Goal: Transaction & Acquisition: Download file/media

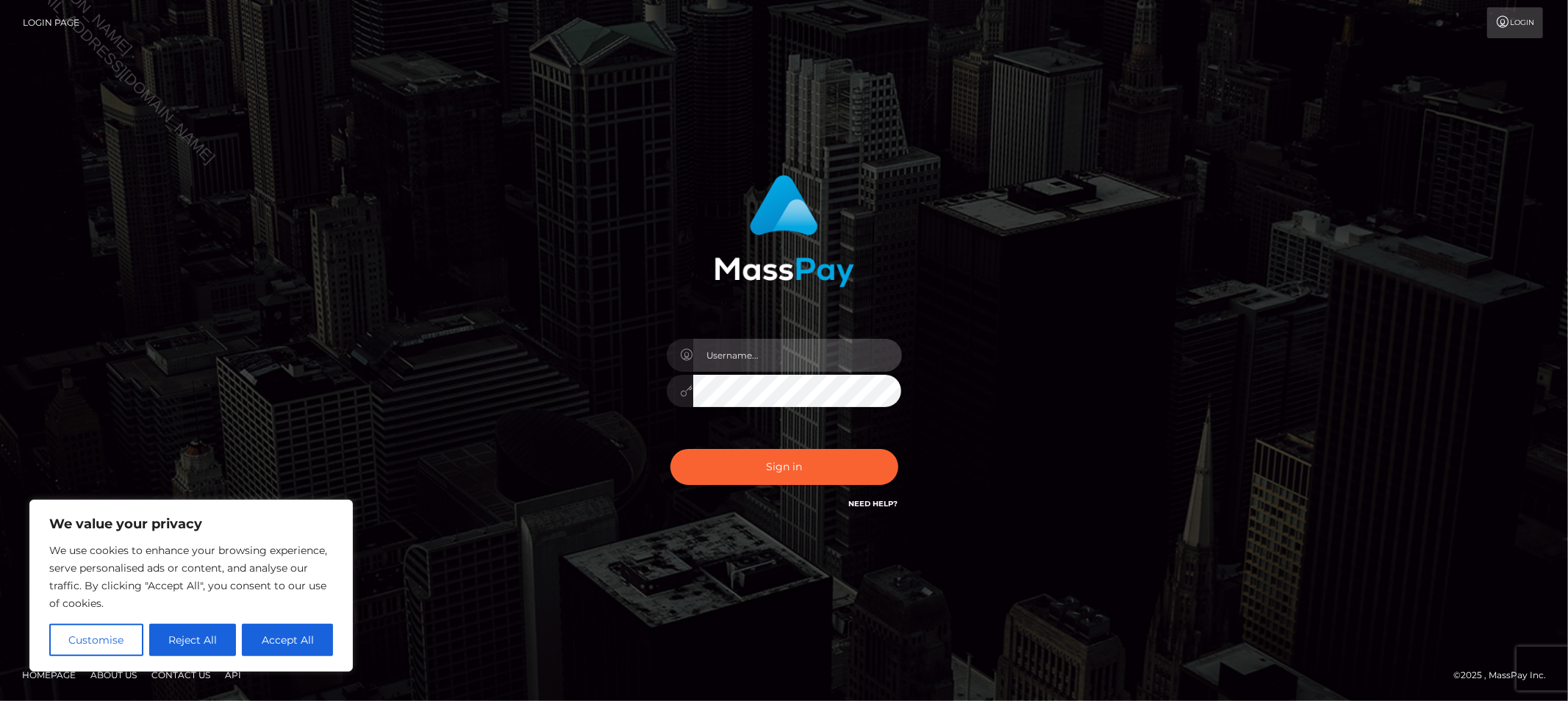
click at [756, 350] on input "text" at bounding box center [797, 355] width 209 height 33
type input "Allyssa"
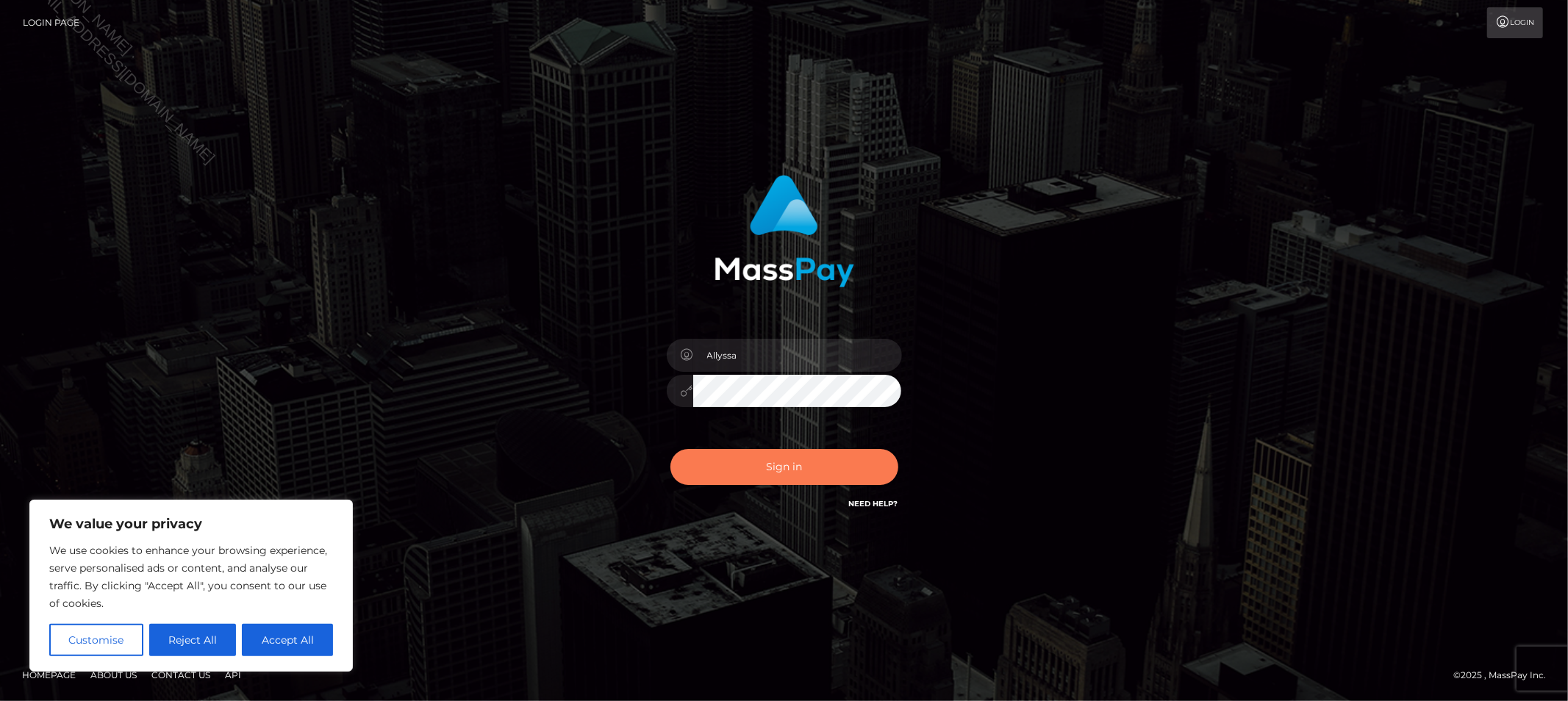
click at [740, 474] on button "Sign in" at bounding box center [784, 467] width 228 height 36
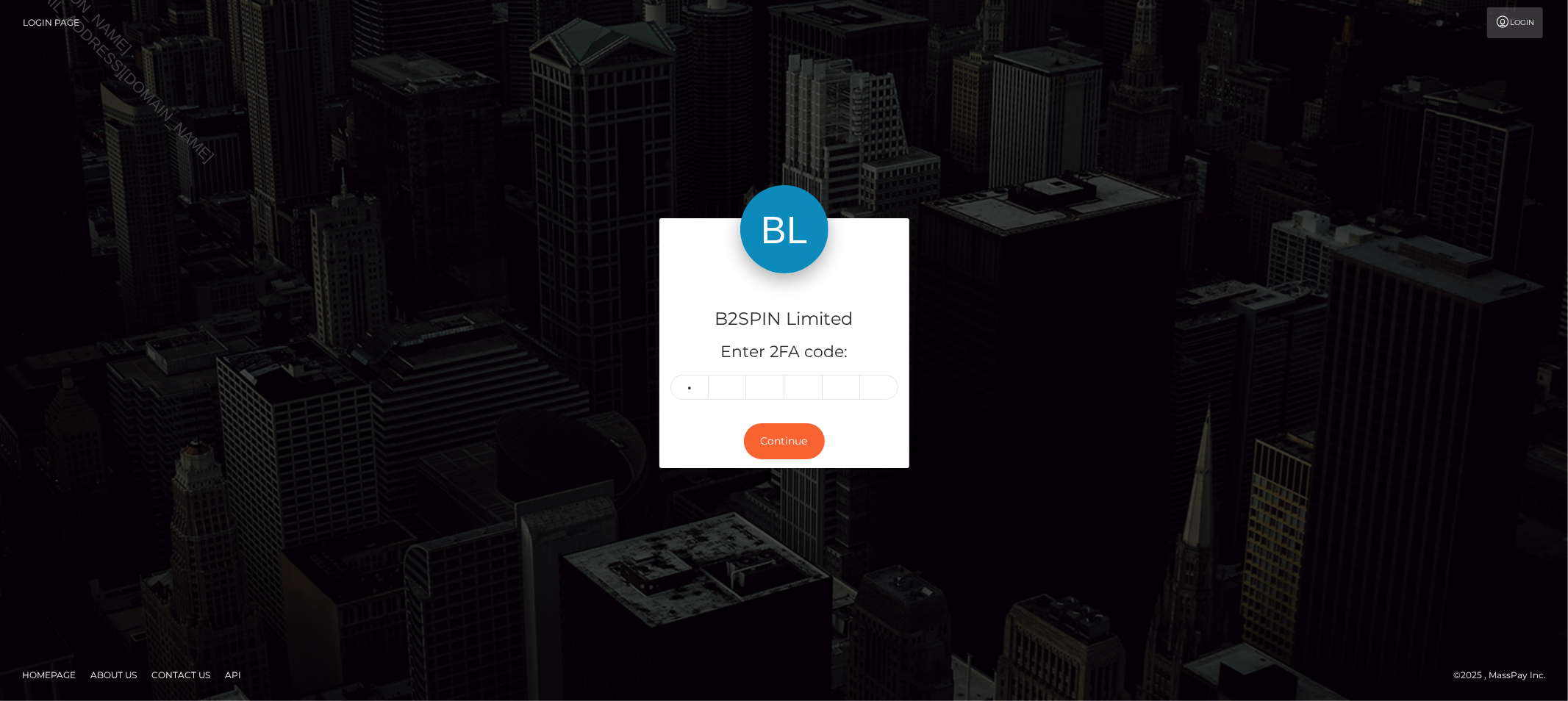
type input "9"
type input "7"
type input "9"
type input "6"
type input "0"
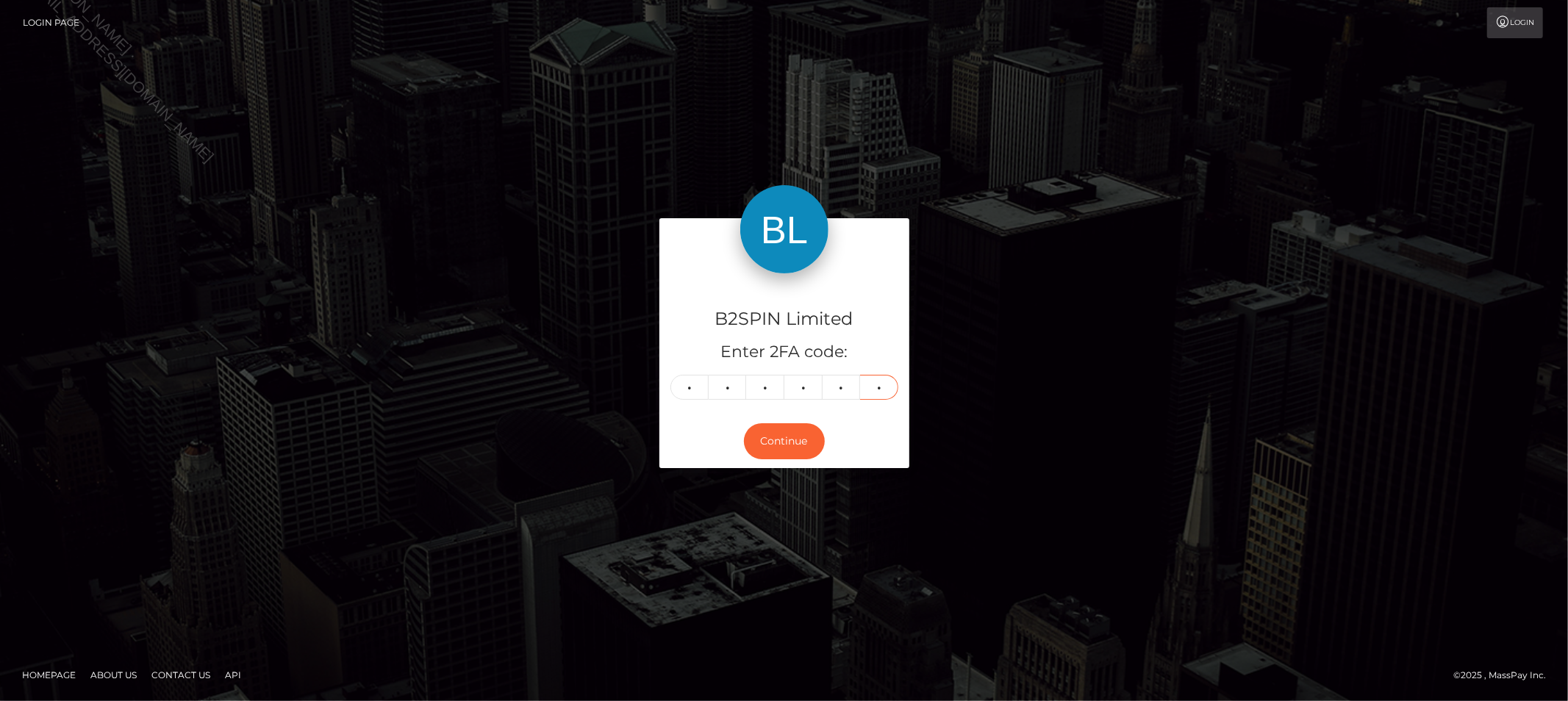
type input "0"
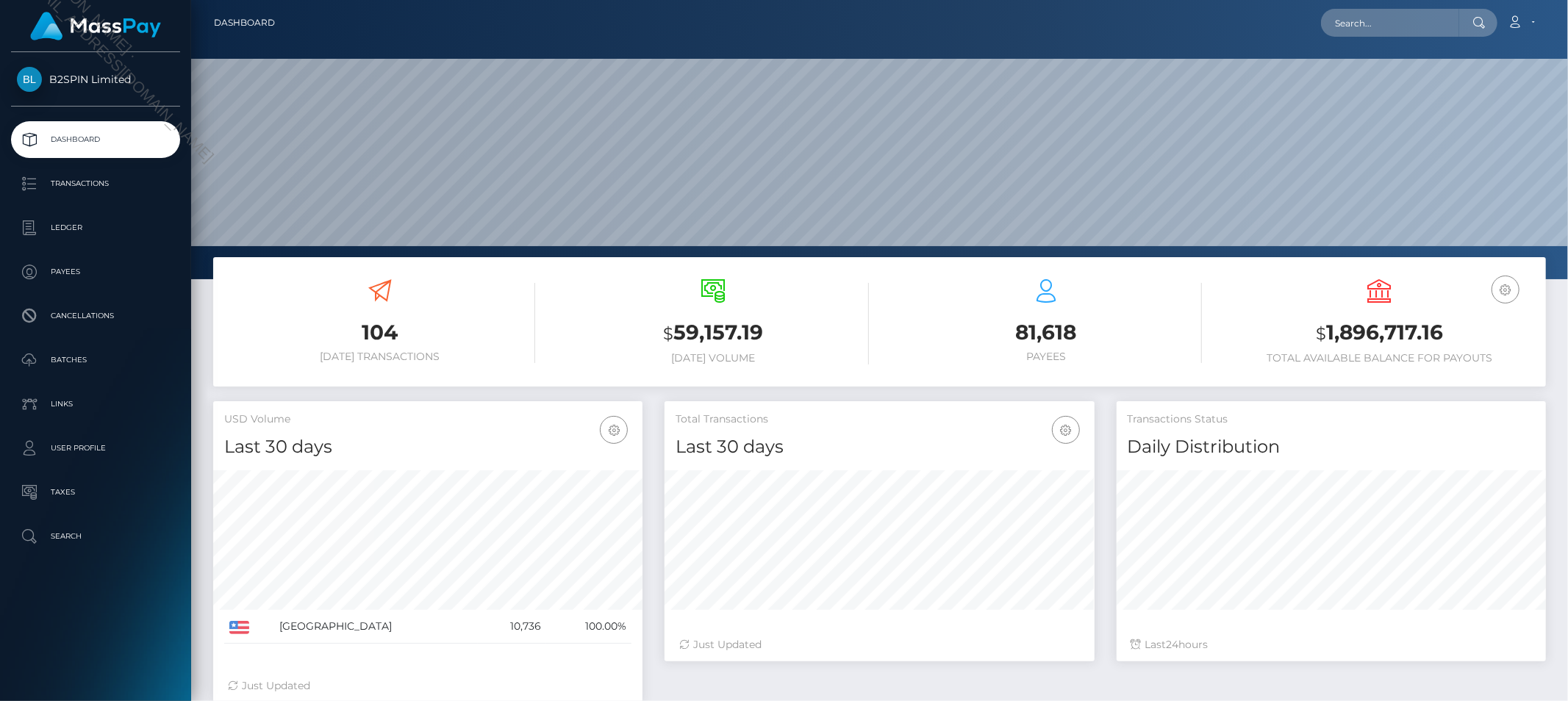
scroll to position [260, 429]
click at [1412, 14] on input "text" at bounding box center [1390, 22] width 138 height 28
paste input "55a18b74-70df-476f-93c7-8279c97f76d6"
type input "55a18b74-70df-476f-93c7-8279c97f76d6"
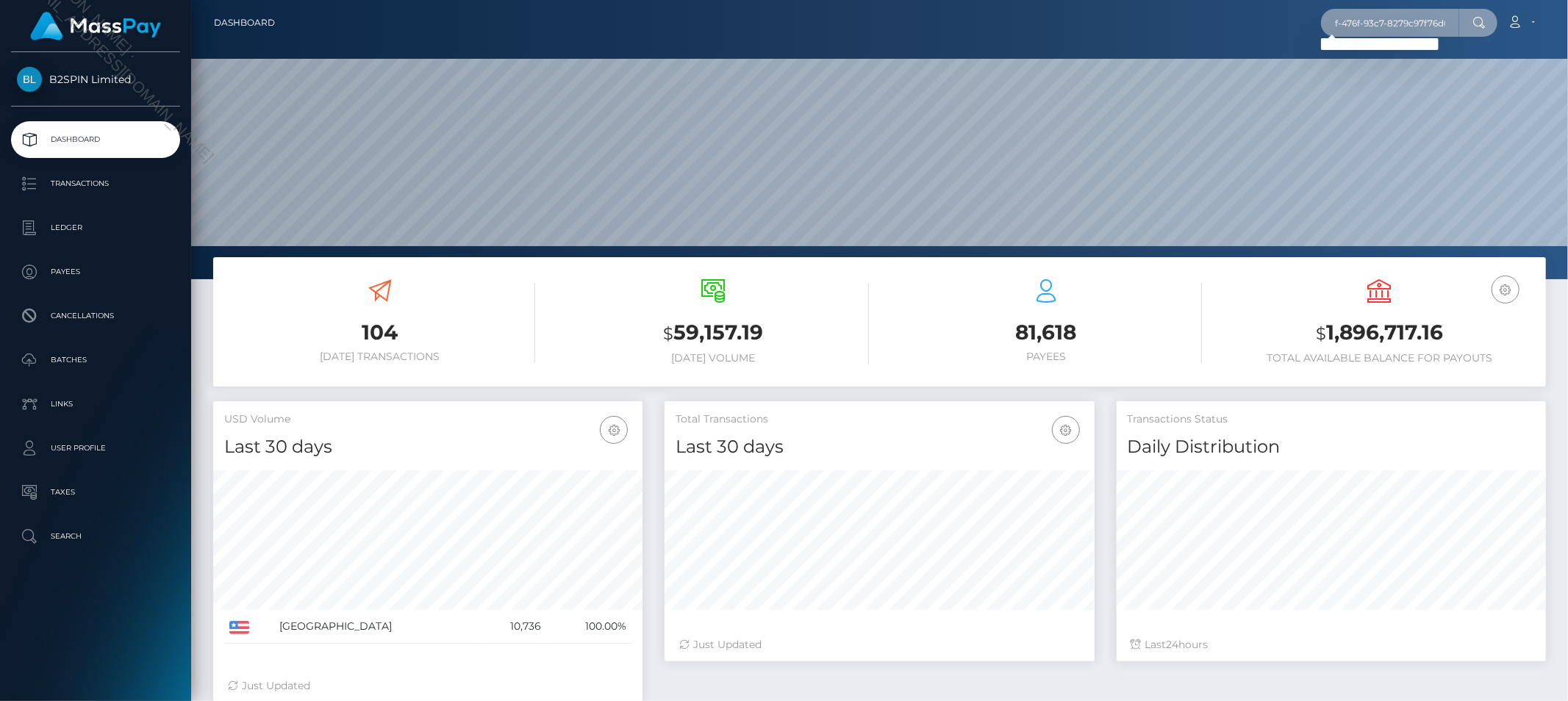
scroll to position [0, 0]
click at [1384, 24] on input "55a18b74-70df-476f-93c7-8279c97f76d6" at bounding box center [1390, 22] width 138 height 28
paste input "3590365"
click at [1418, 21] on input "3590365" at bounding box center [1390, 22] width 138 height 28
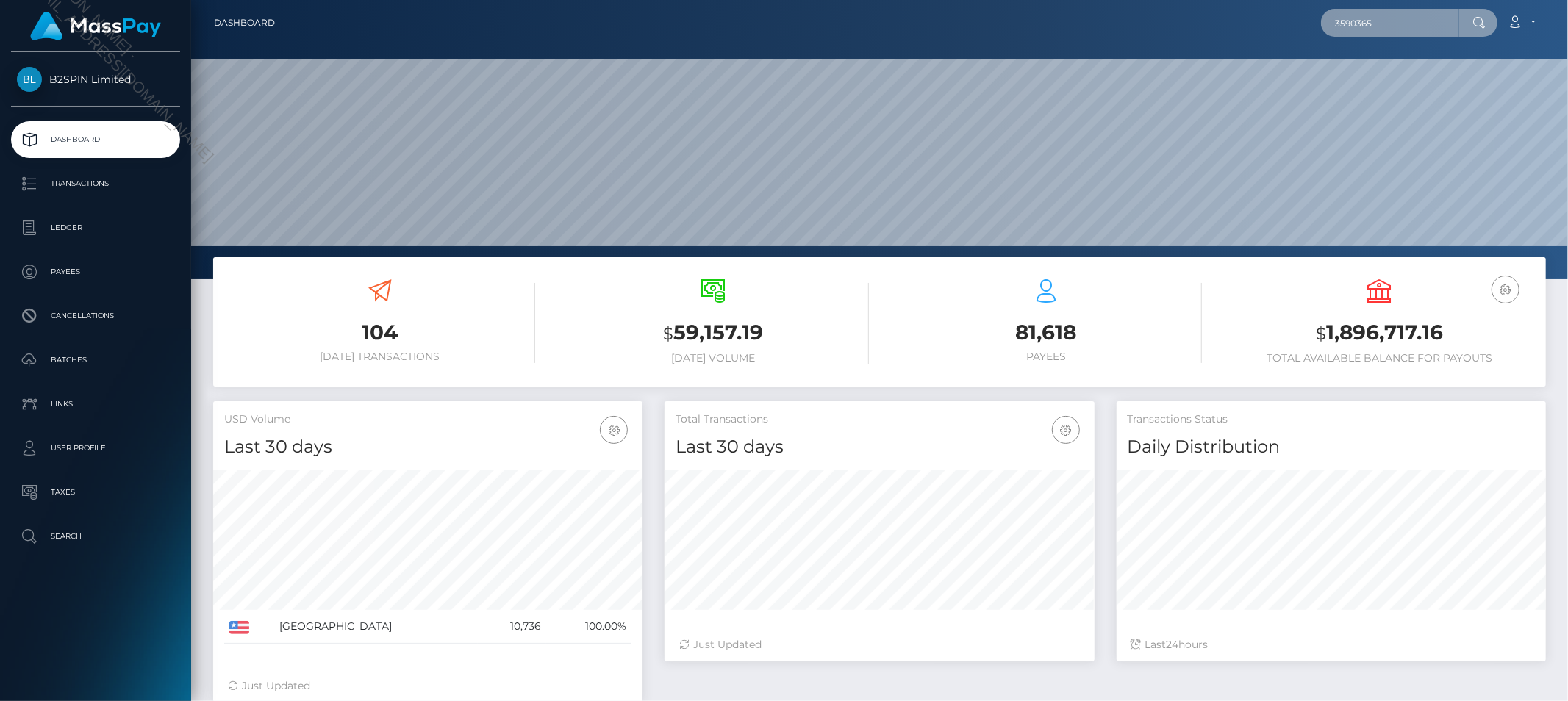
paste input "1815156040"
click at [1418, 16] on input "1815156040" at bounding box center [1390, 22] width 138 height 28
paste input "htc3311evo@yahoo.com"
click at [1414, 17] on input "htc3311evo@yahoo.com" at bounding box center [1390, 22] width 138 height 28
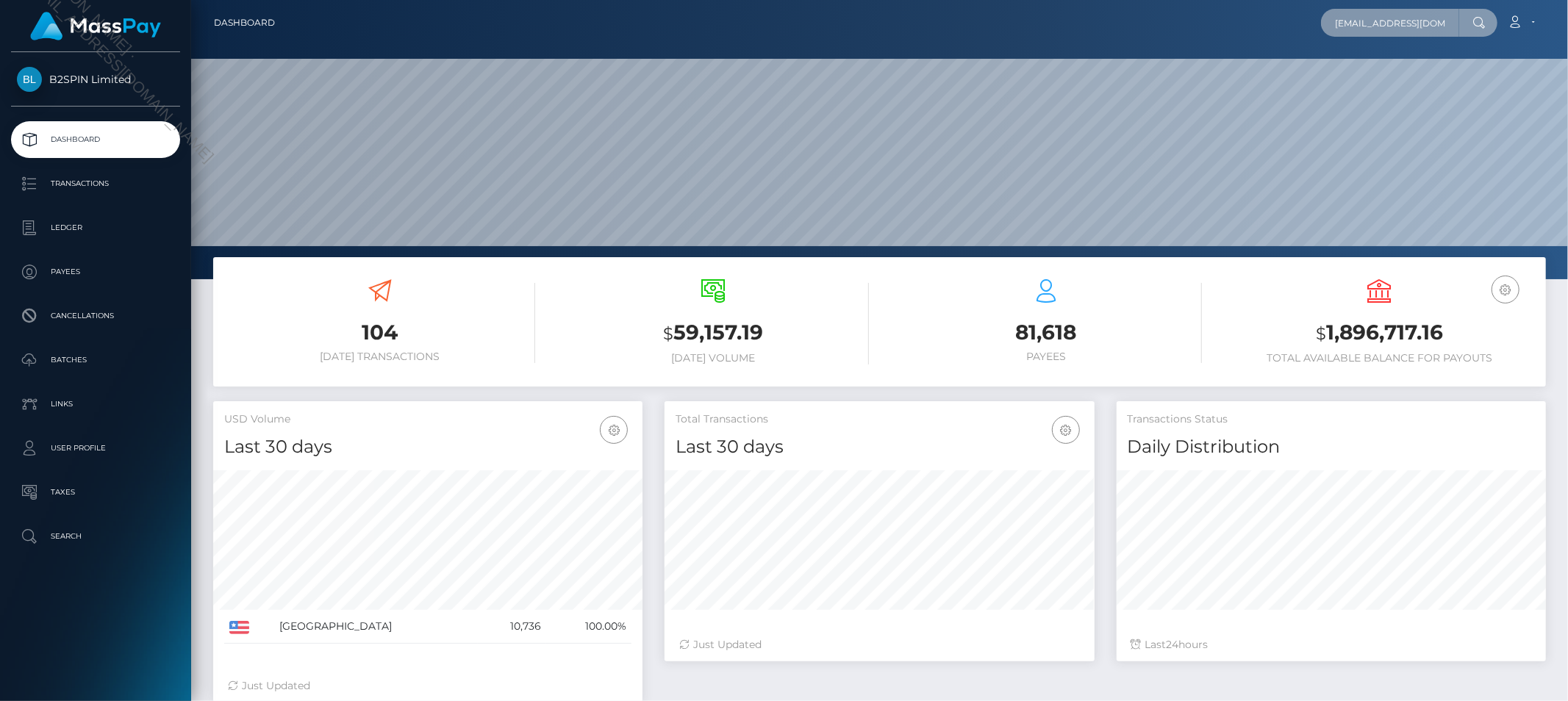
click at [1414, 17] on input "htc3311evo@yahoo.com" at bounding box center [1390, 22] width 138 height 28
paste input "efrain iii marin"
click at [1386, 26] on input "efrain iii marin" at bounding box center [1390, 22] width 138 height 28
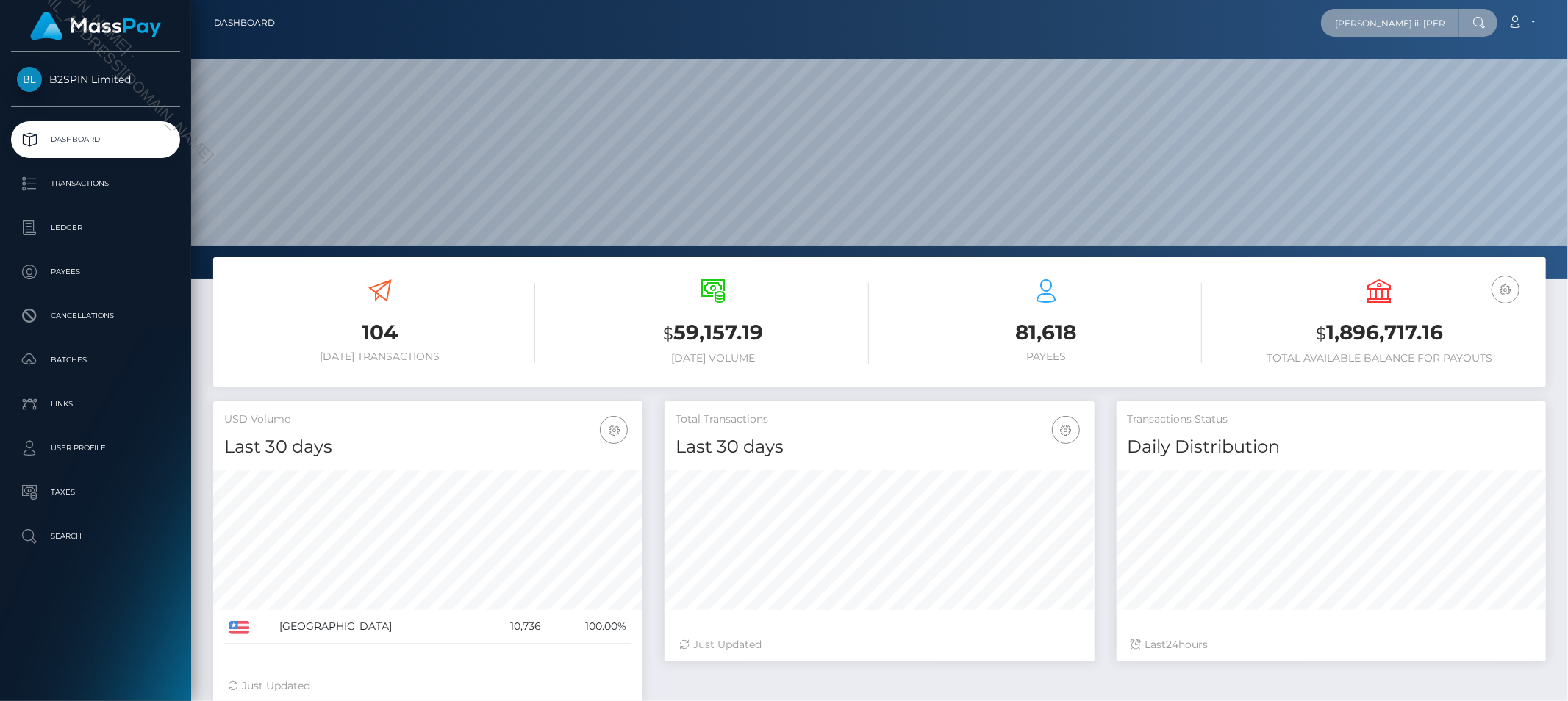
click at [1386, 26] on input "efrain iii marin" at bounding box center [1390, 22] width 138 height 28
paste input "55a18b74-70df-476f-93c7-8279c97f76d6"
type input "55a18b74-70df-476f-93c7-8279c97f76d6"
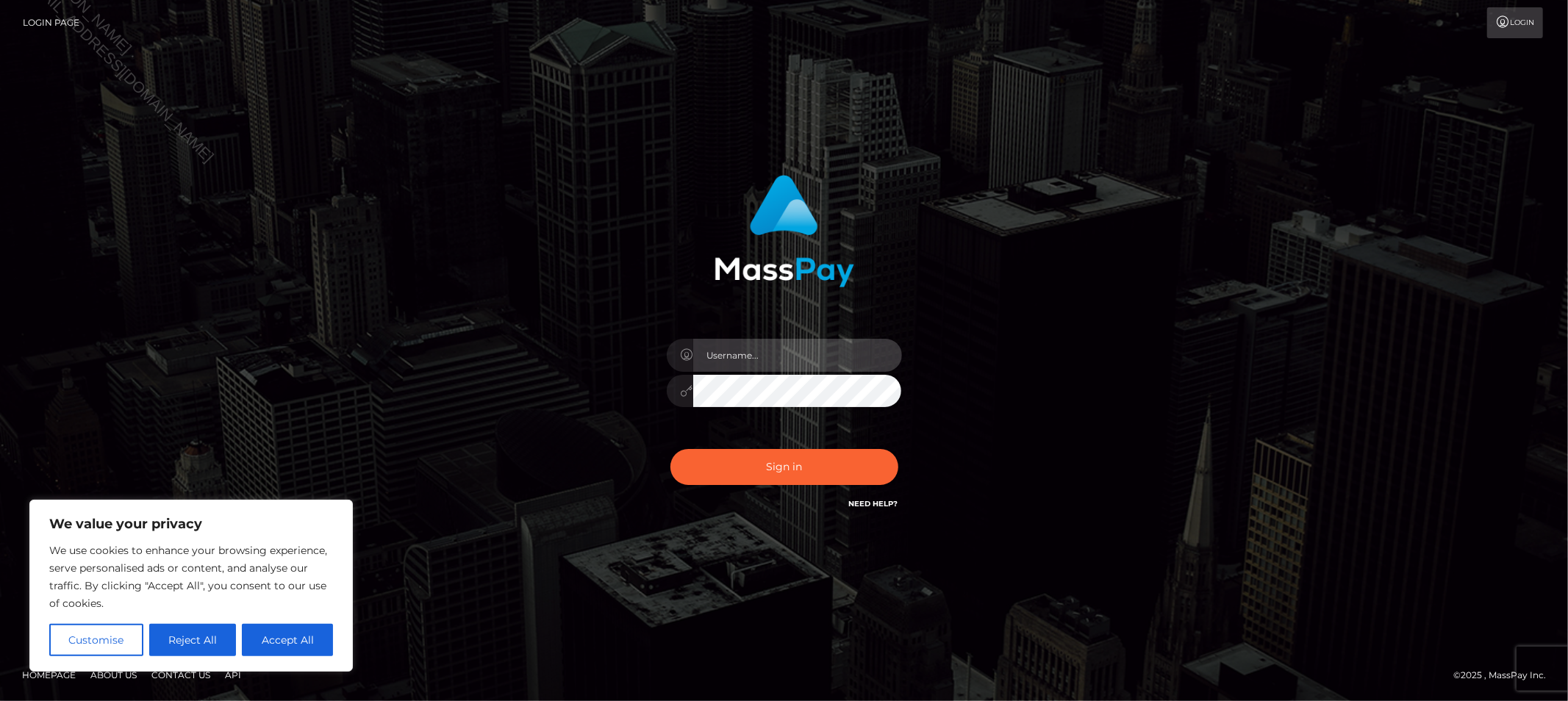
click at [799, 364] on input "text" at bounding box center [797, 355] width 209 height 33
type input "Allyssa"
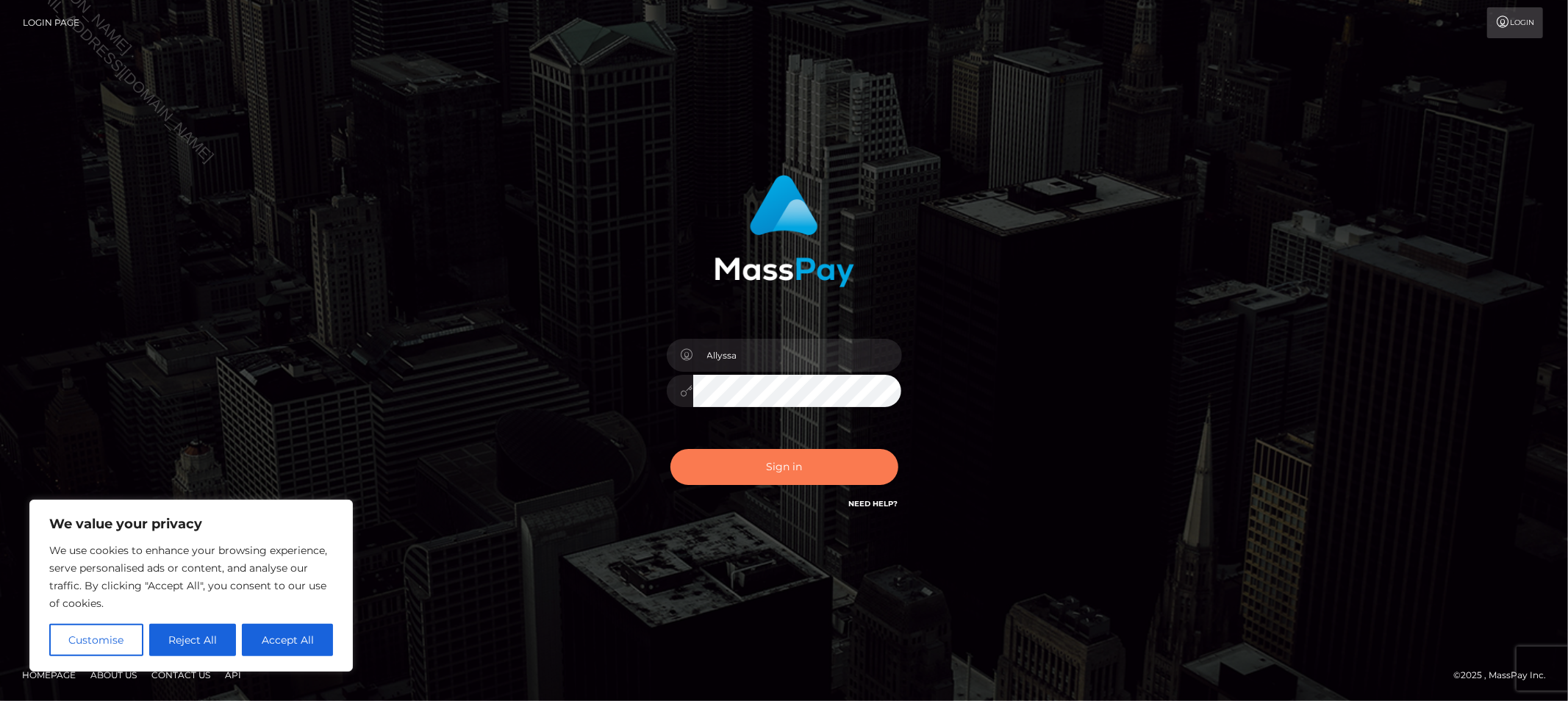
click at [740, 472] on button "Sign in" at bounding box center [784, 467] width 228 height 36
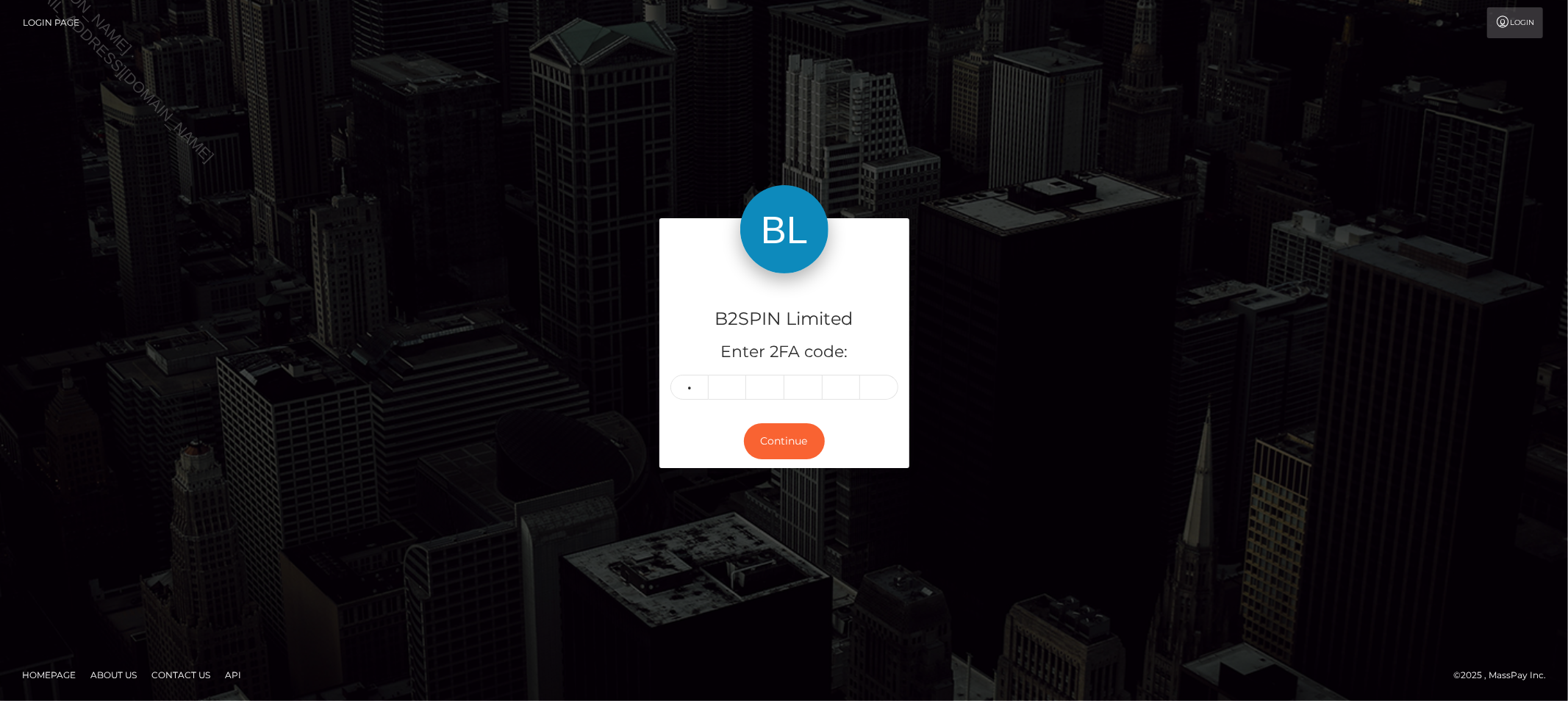
type input "2"
type input "8"
type input "6"
type input "1"
type input "9"
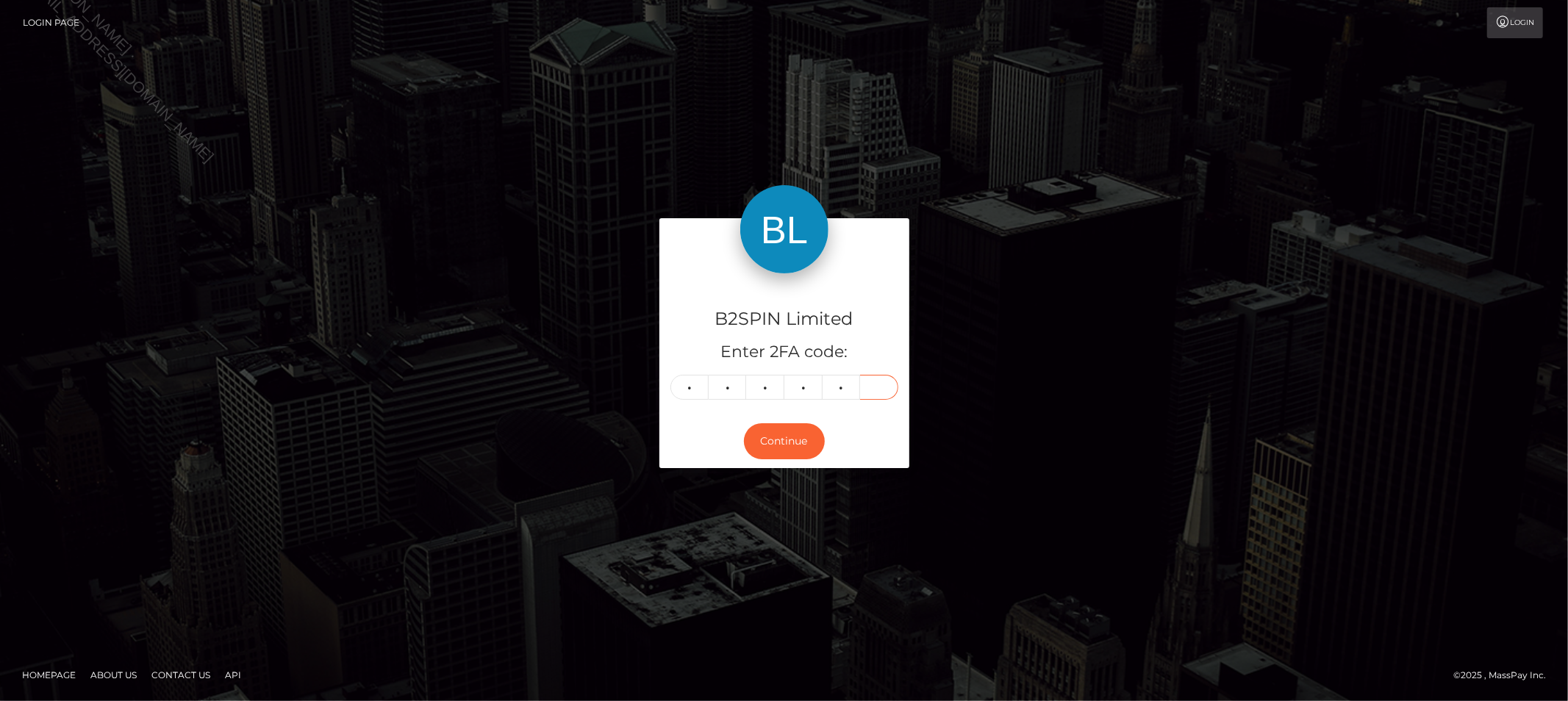
type input "7"
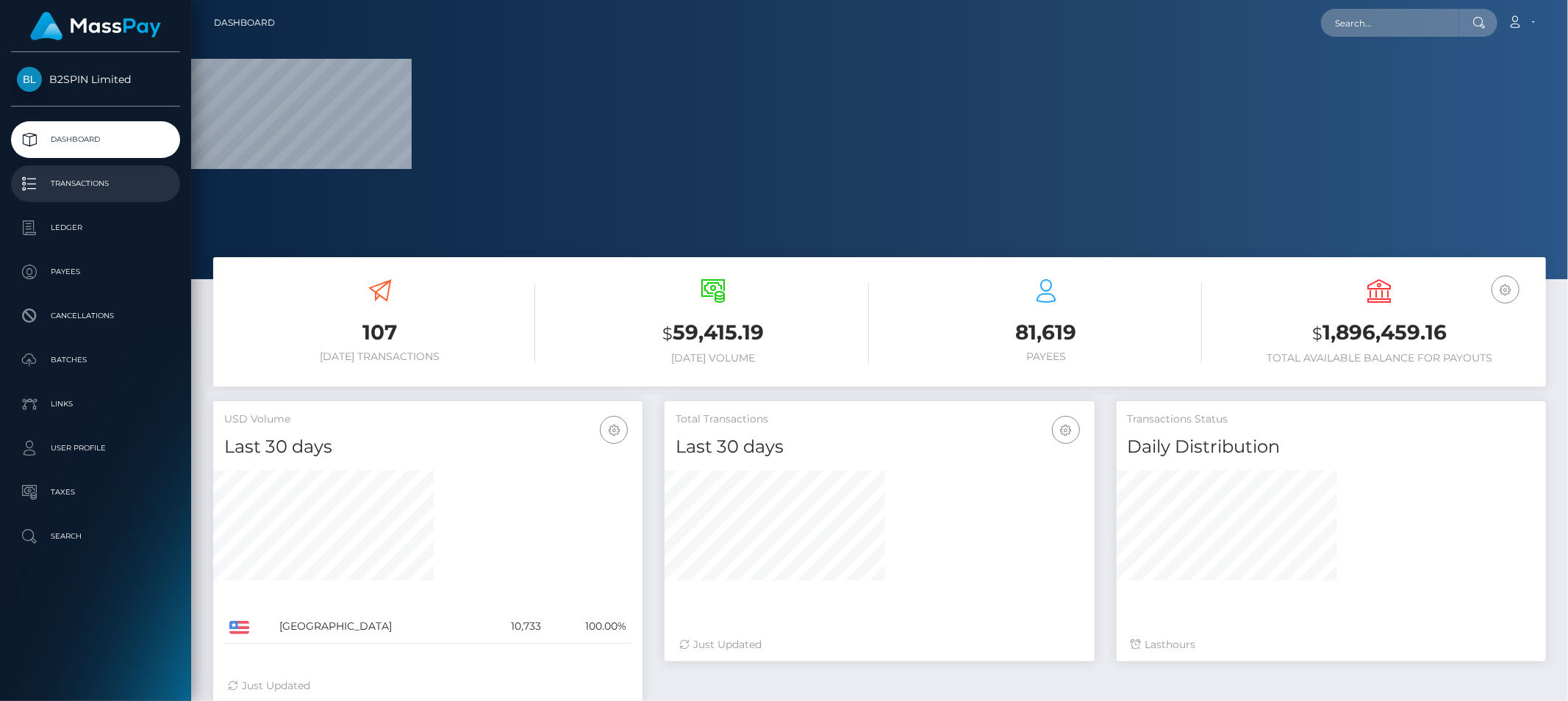
click at [122, 189] on p "Transactions" at bounding box center [95, 184] width 158 height 22
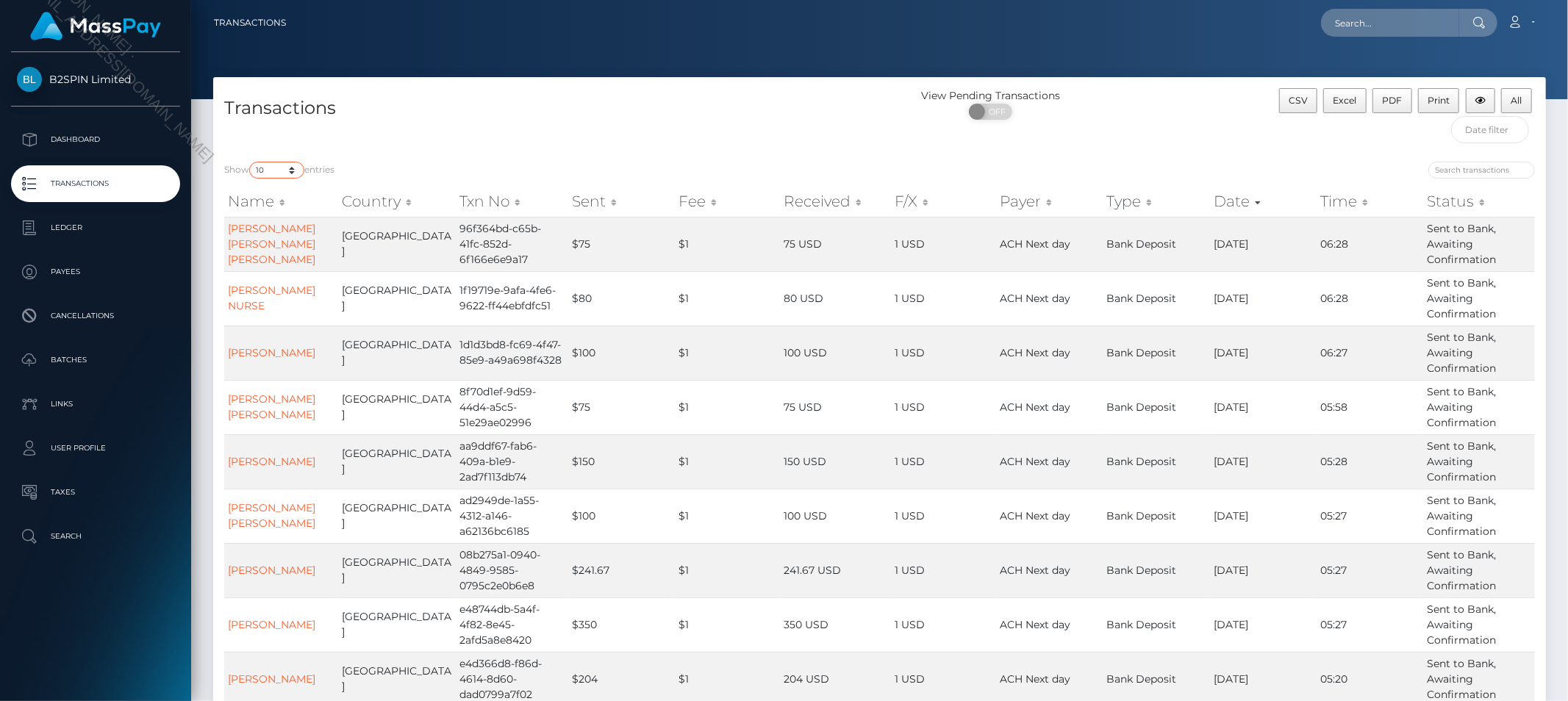
click at [270, 170] on select "10 25 50 100 250 500 1,000 3,500" at bounding box center [276, 170] width 55 height 17
select select "3500"
click at [251, 162] on select "10 25 50 100 250 500 1,000 3,500" at bounding box center [276, 170] width 55 height 17
click at [984, 111] on span at bounding box center [978, 111] width 20 height 16
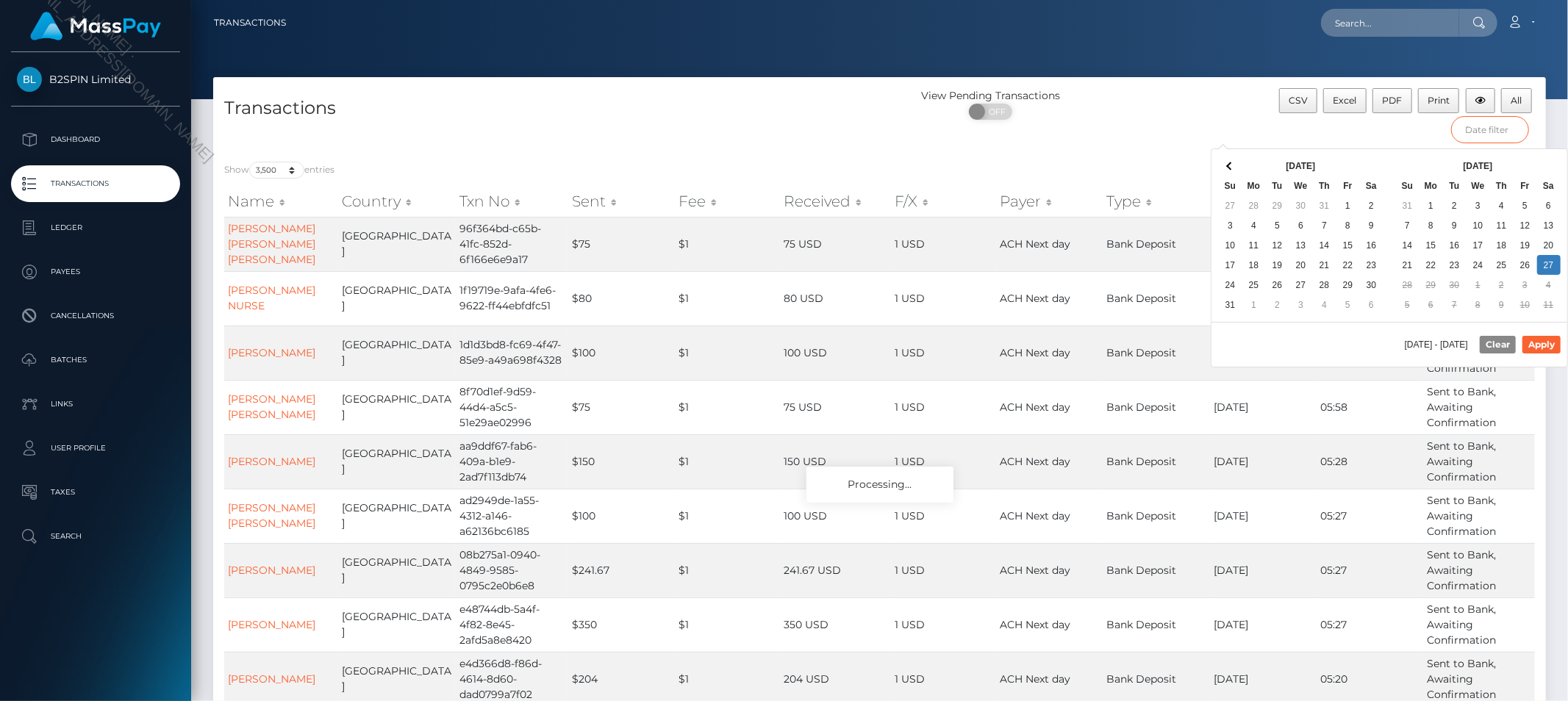
click at [1503, 130] on input "text" at bounding box center [1490, 130] width 78 height 27
click at [1336, 343] on div "09/27/2025 - 09/27/2025 Clear Apply" at bounding box center [1389, 344] width 355 height 45
click at [1536, 346] on button "Apply" at bounding box center [1542, 345] width 38 height 18
type input "09/13/2025 - 09/27/2025"
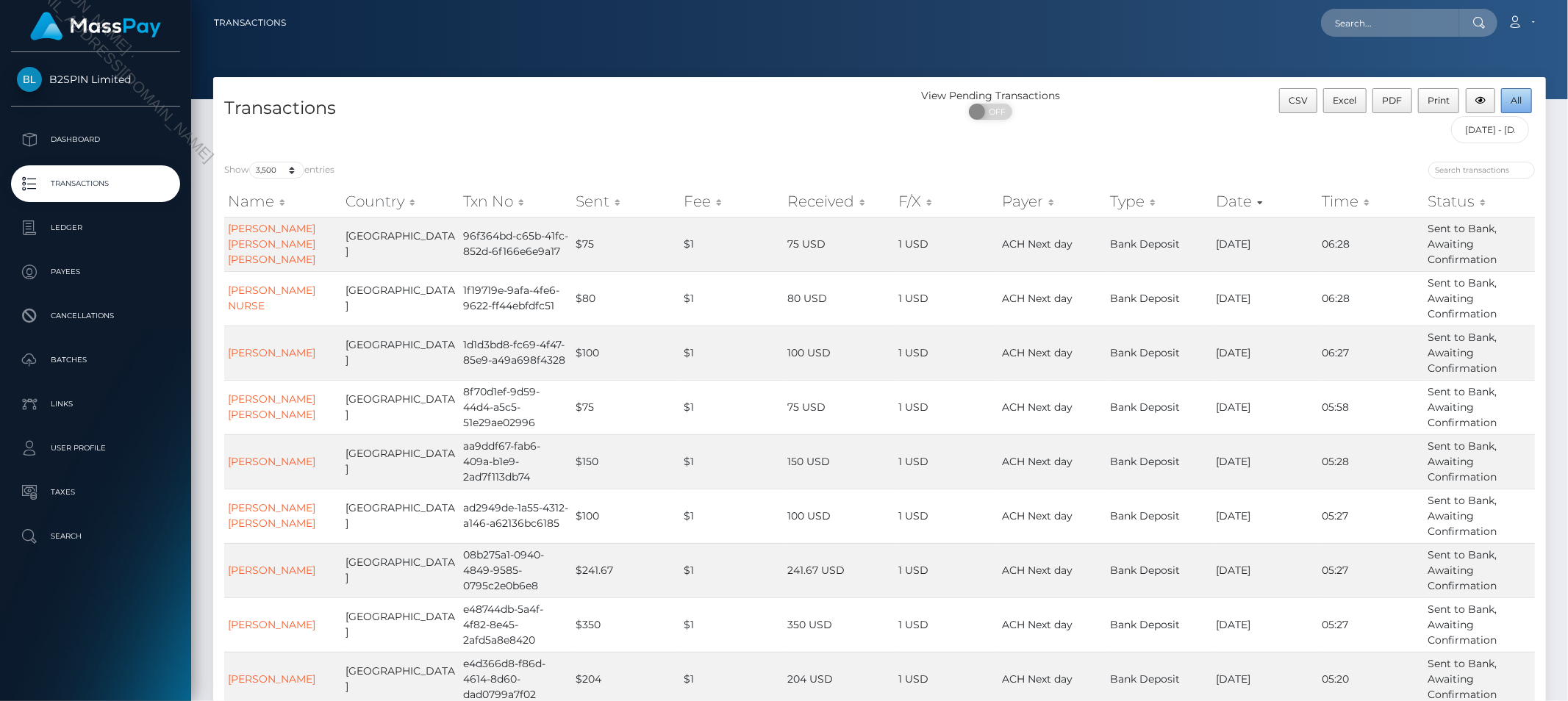
click at [1512, 103] on span "All" at bounding box center [1517, 100] width 11 height 11
click at [1530, 14] on link "Account" at bounding box center [1521, 22] width 43 height 31
click at [1454, 95] on link "Logout" at bounding box center [1486, 94] width 118 height 27
